Goal: Task Accomplishment & Management: Complete application form

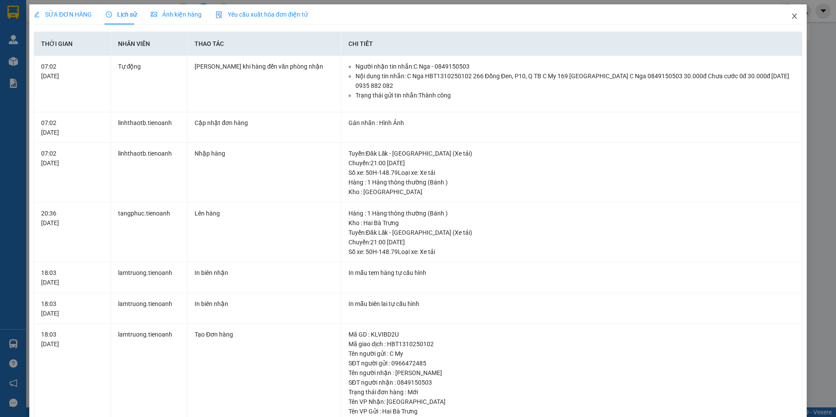
click at [788, 21] on span "Close" at bounding box center [794, 16] width 24 height 24
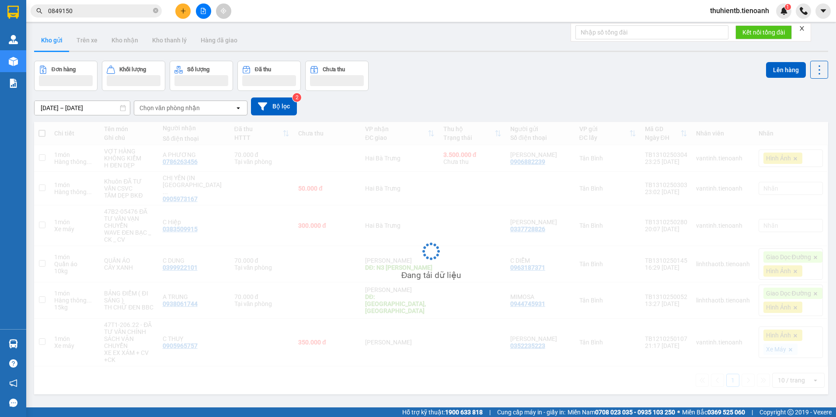
click at [102, 11] on input "0849150" at bounding box center [99, 11] width 103 height 10
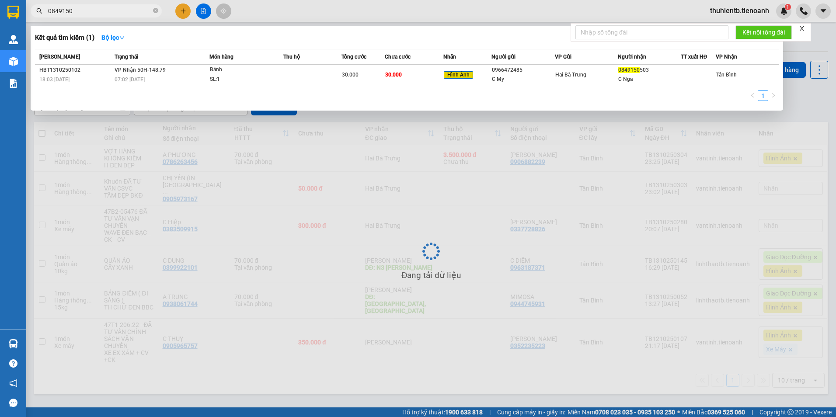
click at [94, 13] on input "0849150" at bounding box center [99, 11] width 103 height 10
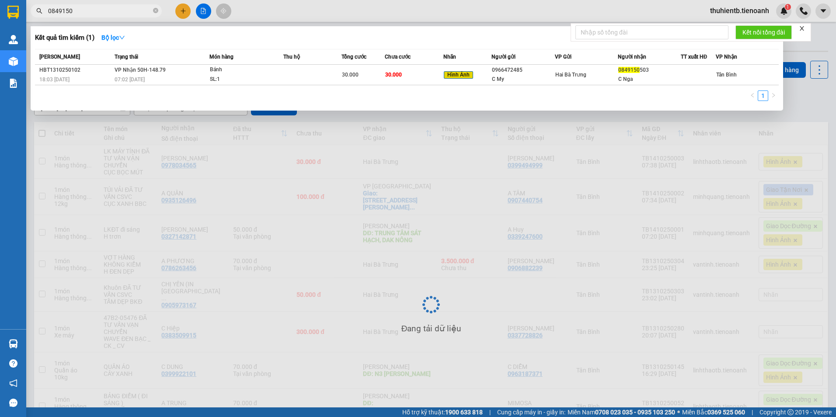
paste input "356157168"
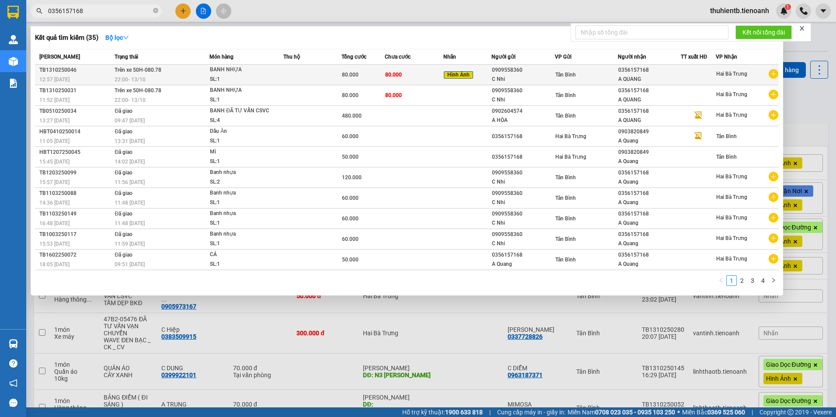
type input "0356157168"
click at [132, 76] on span "22:00 [DATE]" at bounding box center [130, 79] width 31 height 7
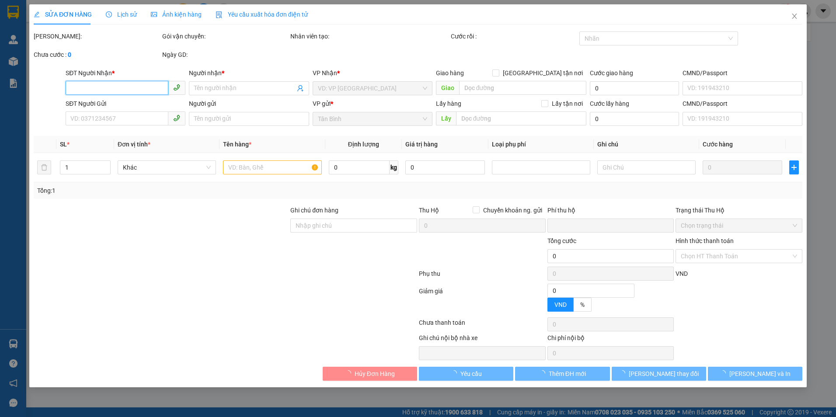
type input "0356157168"
type input "A QUANG"
type input "0909558360"
type input "C Nhi"
type input "0"
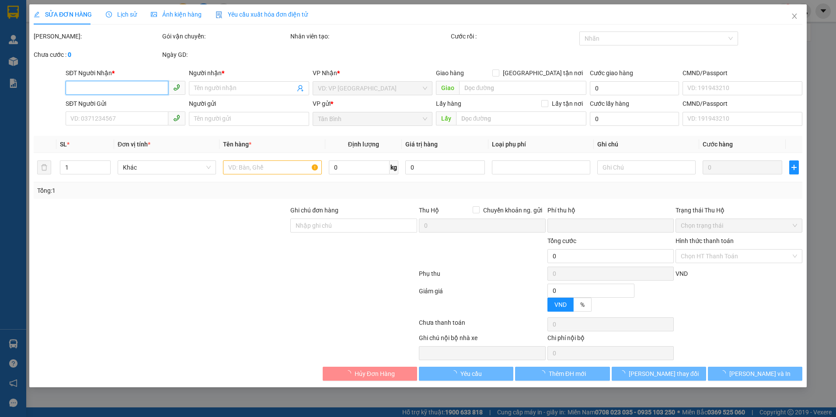
type input "80.000"
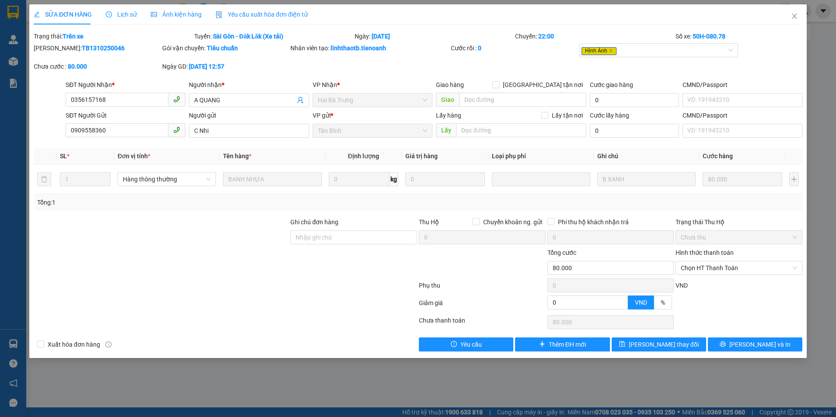
click at [129, 15] on span "Lịch sử" at bounding box center [121, 14] width 31 height 7
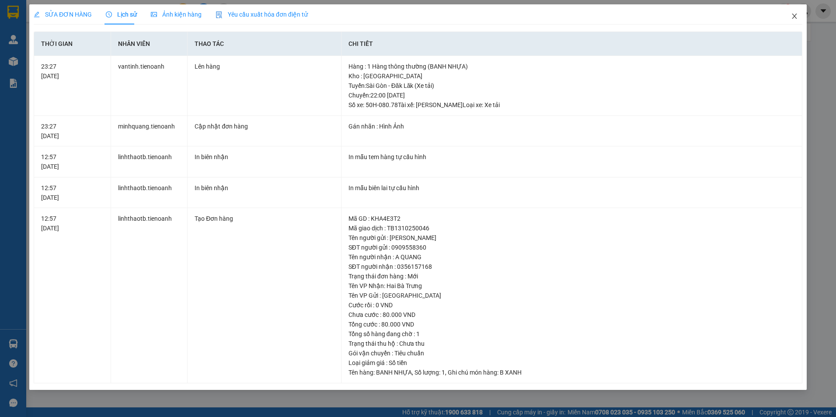
click at [791, 15] on icon "close" at bounding box center [794, 16] width 7 height 7
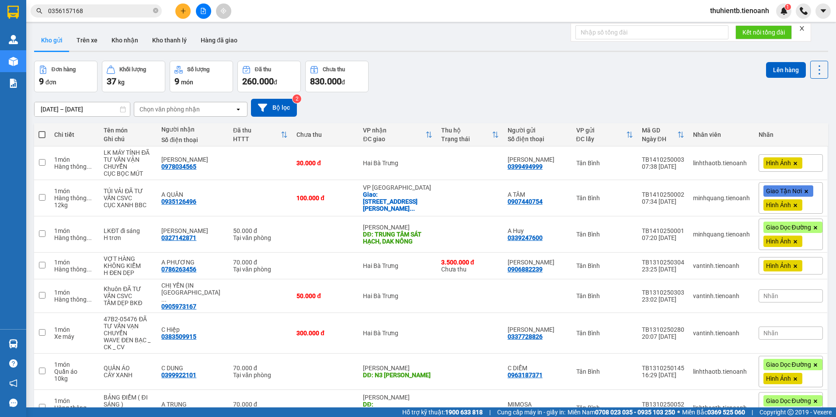
click at [94, 13] on input "0356157168" at bounding box center [99, 11] width 103 height 10
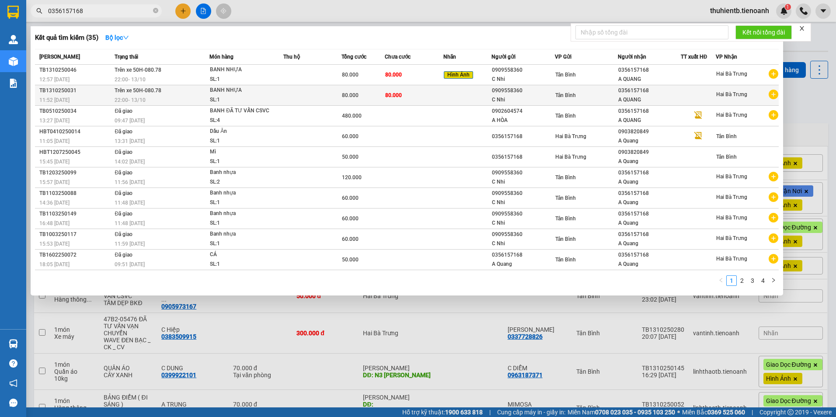
click at [259, 95] on div "BANH NHỰA" at bounding box center [243, 91] width 66 height 10
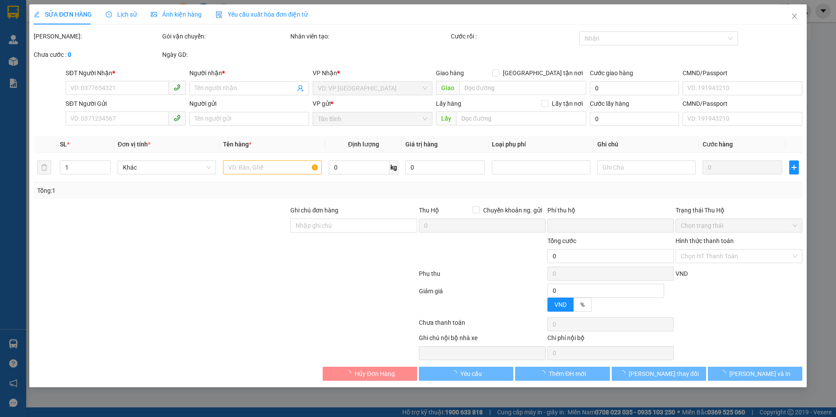
type input "0356157168"
type input "A QUANG"
type input "0909558360"
type input "C Nhi"
type input "0"
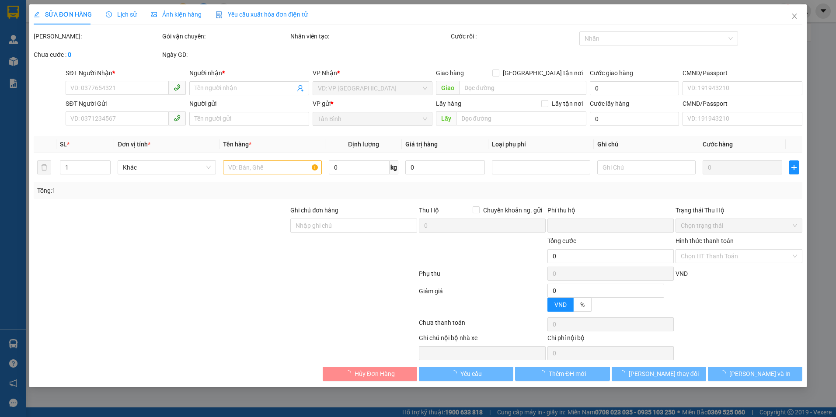
type input "80.000"
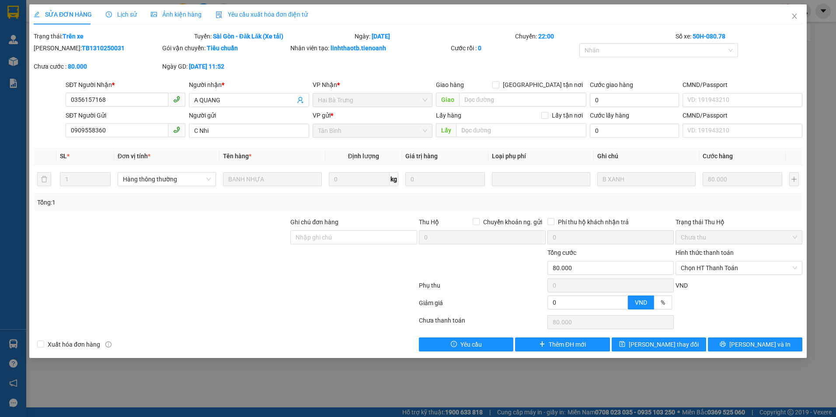
click at [127, 11] on span "Lịch sử" at bounding box center [121, 14] width 31 height 7
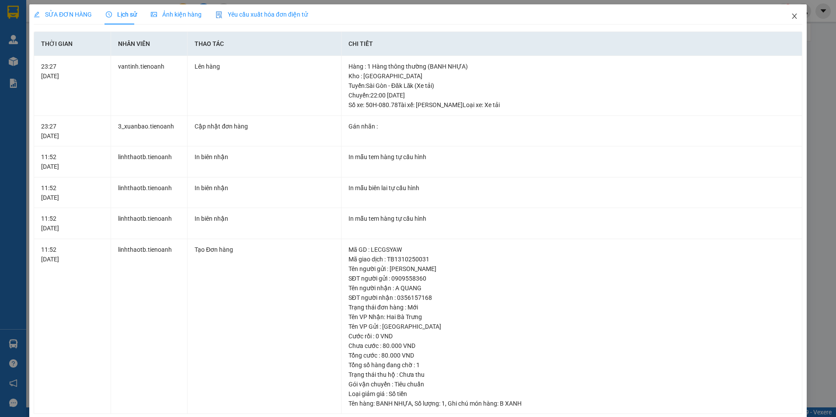
click at [792, 17] on icon "close" at bounding box center [794, 16] width 5 height 5
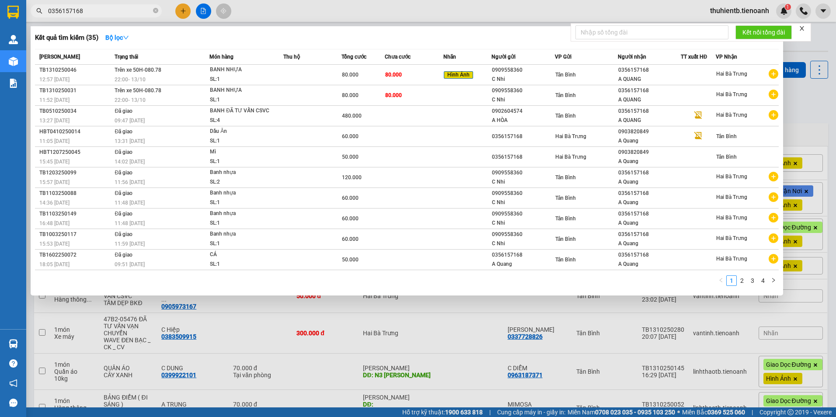
click at [125, 11] on input "0356157168" at bounding box center [99, 11] width 103 height 10
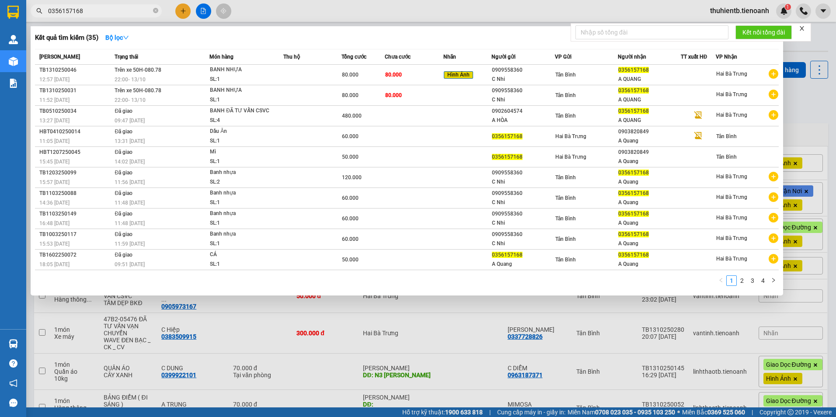
click at [87, 9] on input "0356157168" at bounding box center [99, 11] width 103 height 10
paste input "86228199"
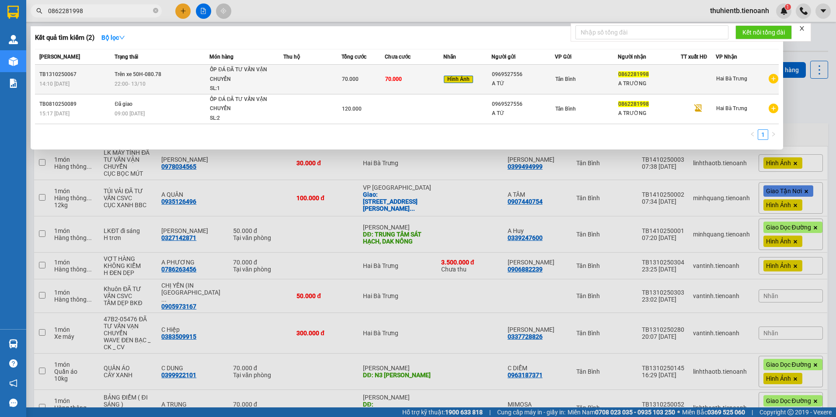
type input "0862281998"
click at [251, 82] on div "ỐP ĐÁ ĐÃ TƯ VẤN VẬN CHUYỂN" at bounding box center [243, 74] width 66 height 19
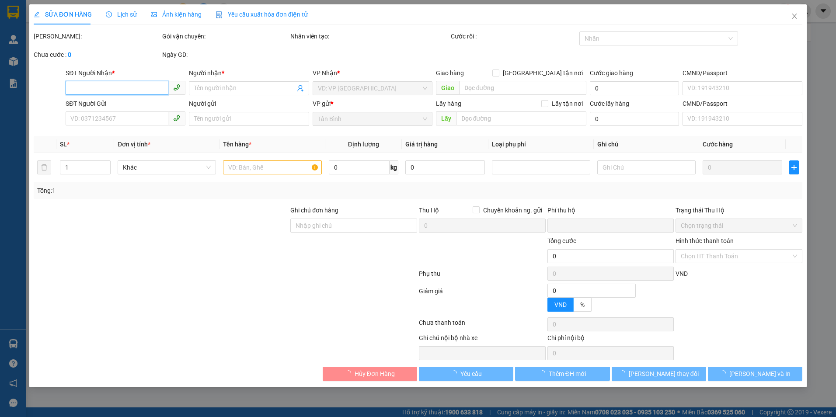
type input "0862281998"
type input "A TRƯỜNG"
type input "0969527556"
type input "A TỨ"
type input "0"
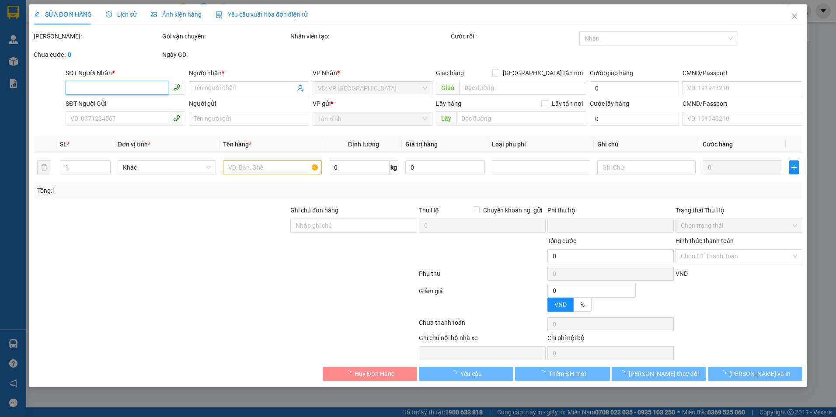
type input "70.000"
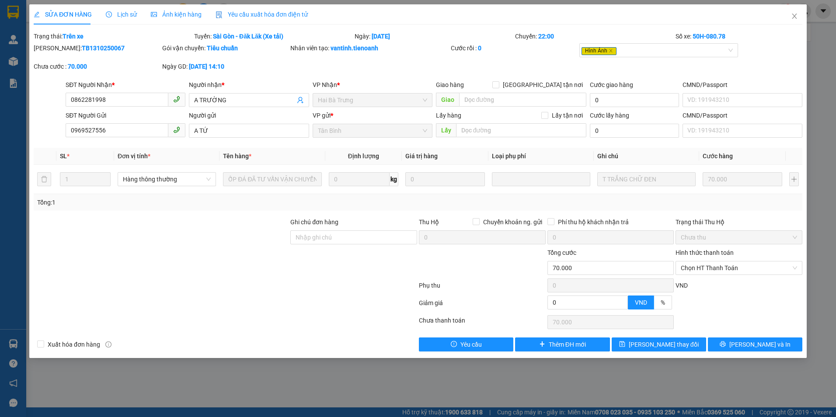
click at [119, 14] on span "Lịch sử" at bounding box center [121, 14] width 31 height 7
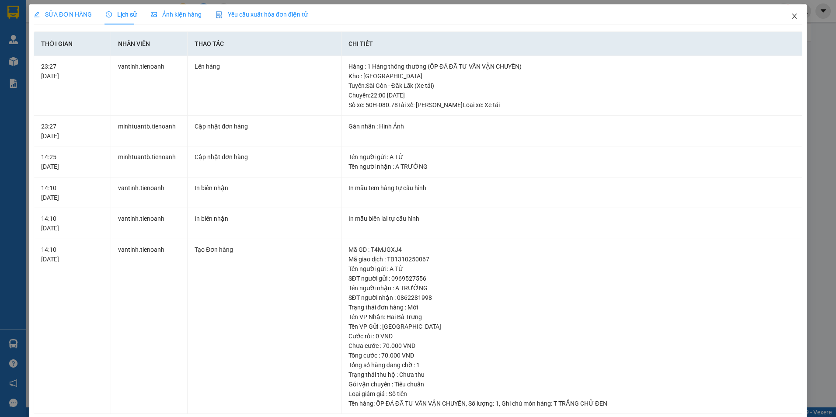
click at [786, 13] on span "Close" at bounding box center [794, 16] width 24 height 24
